Goal: Task Accomplishment & Management: Use online tool/utility

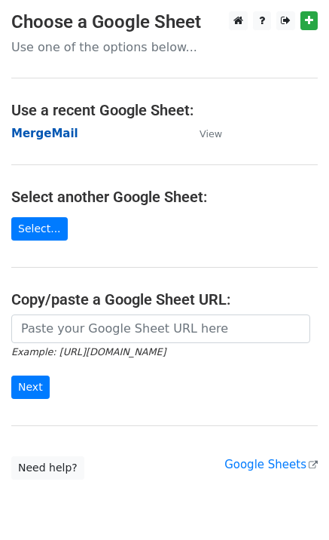
click at [60, 139] on strong "MergeMail" at bounding box center [44, 134] width 67 height 14
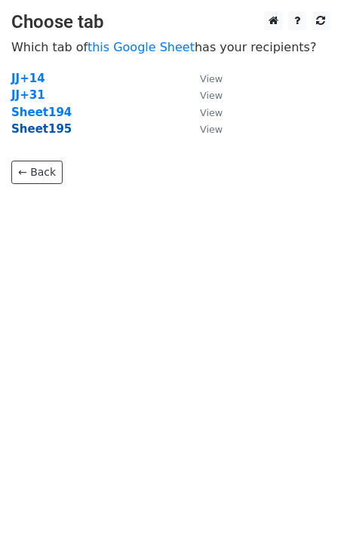
click at [35, 136] on strong "Sheet195" at bounding box center [41, 129] width 60 height 14
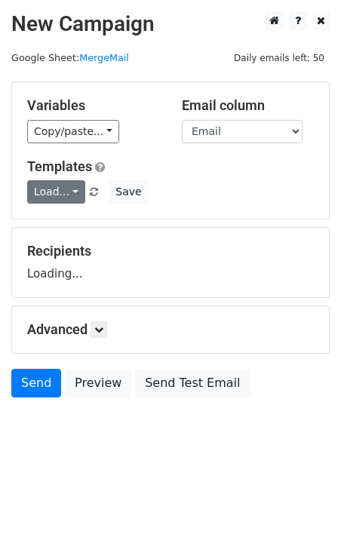
click at [48, 182] on link "Load..." at bounding box center [56, 191] width 58 height 23
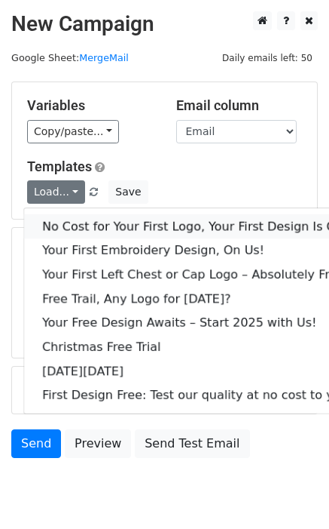
click at [71, 227] on link "No Cost for Your First Logo, Your First Design Is On Us!" at bounding box center [205, 226] width 362 height 24
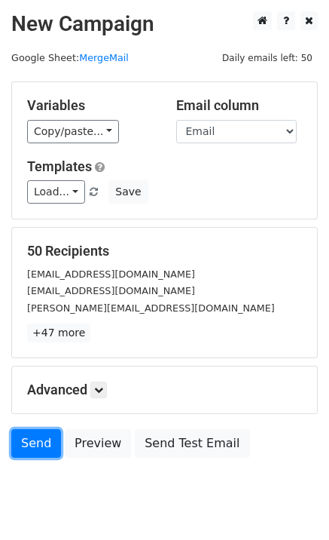
click at [37, 435] on link "Send" at bounding box center [36, 443] width 50 height 29
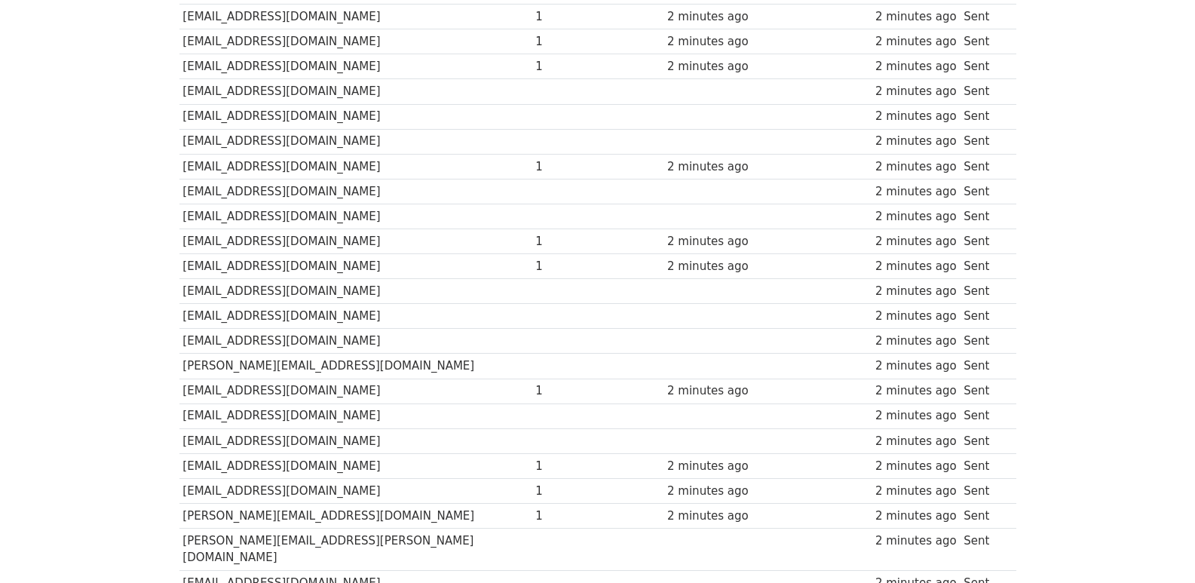
scroll to position [1050, 0]
